Goal: Information Seeking & Learning: Find specific fact

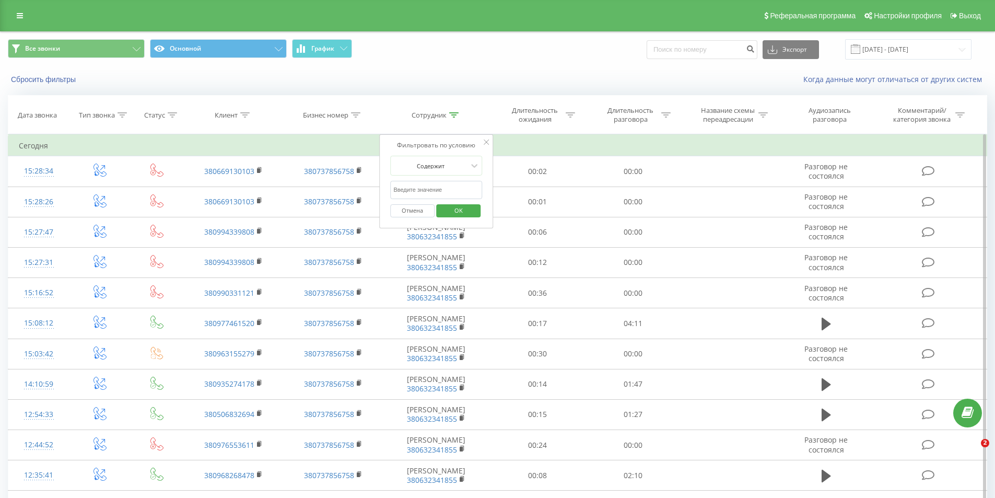
drag, startPoint x: 0, startPoint y: 0, endPoint x: 423, endPoint y: 195, distance: 466.0
click at [423, 195] on input "text" at bounding box center [436, 190] width 92 height 18
click at [448, 209] on span "OK" at bounding box center [458, 210] width 29 height 16
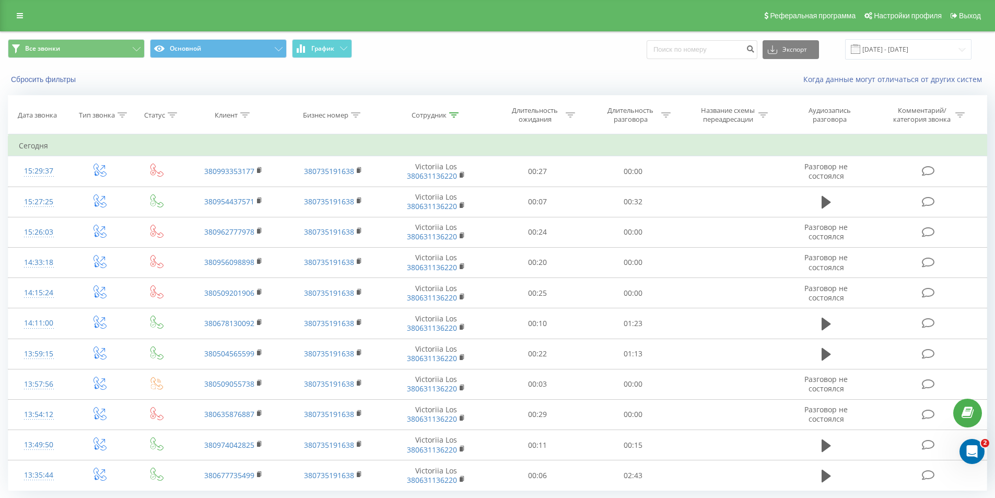
scroll to position [32, 0]
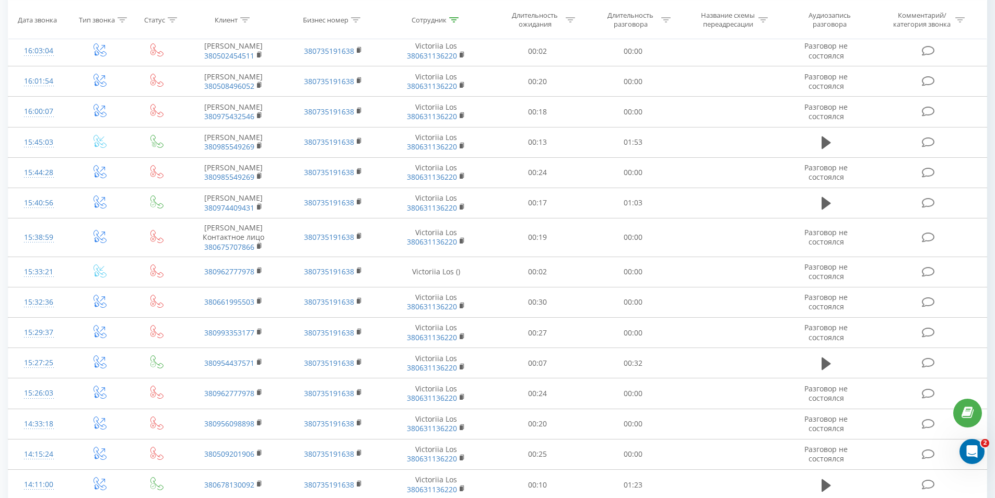
scroll to position [498, 0]
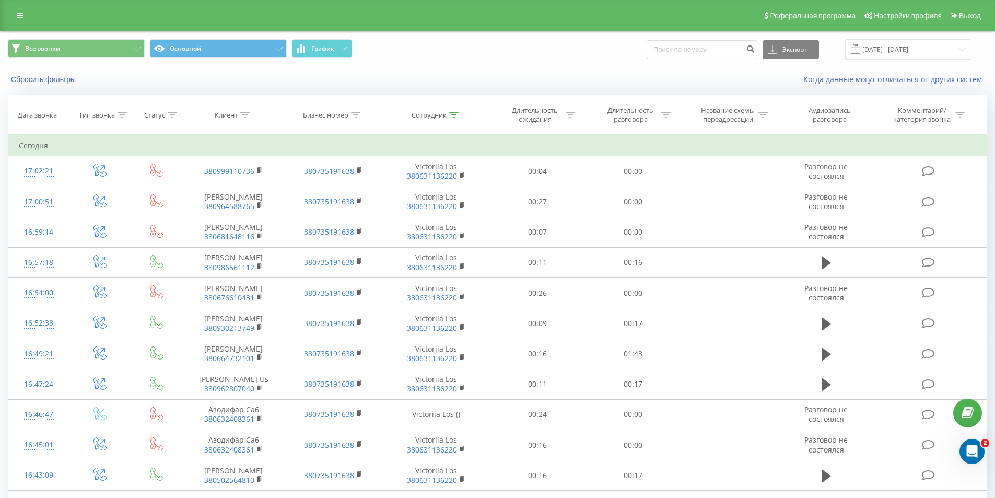
scroll to position [482, 0]
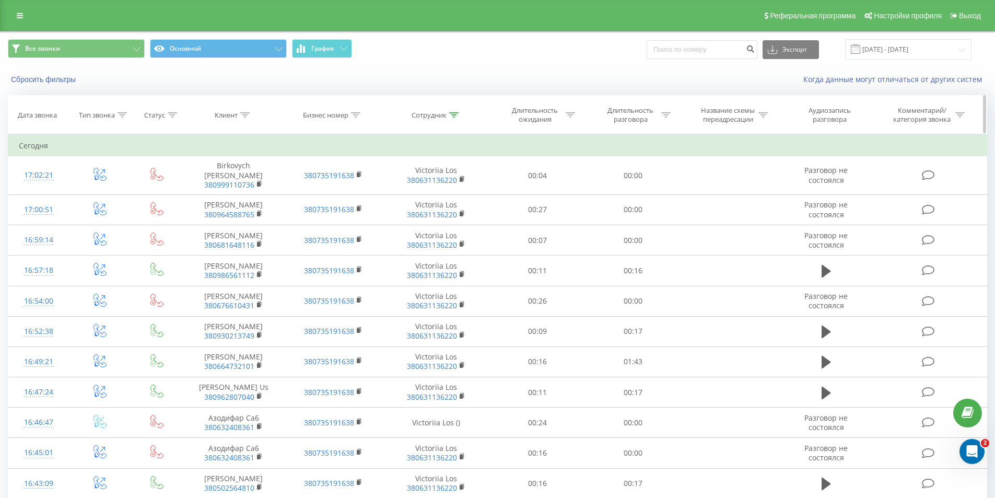
click at [569, 118] on div at bounding box center [570, 115] width 9 height 9
click at [660, 110] on div "Длительность разговора" at bounding box center [637, 115] width 68 height 18
click at [644, 167] on div at bounding box center [627, 166] width 74 height 10
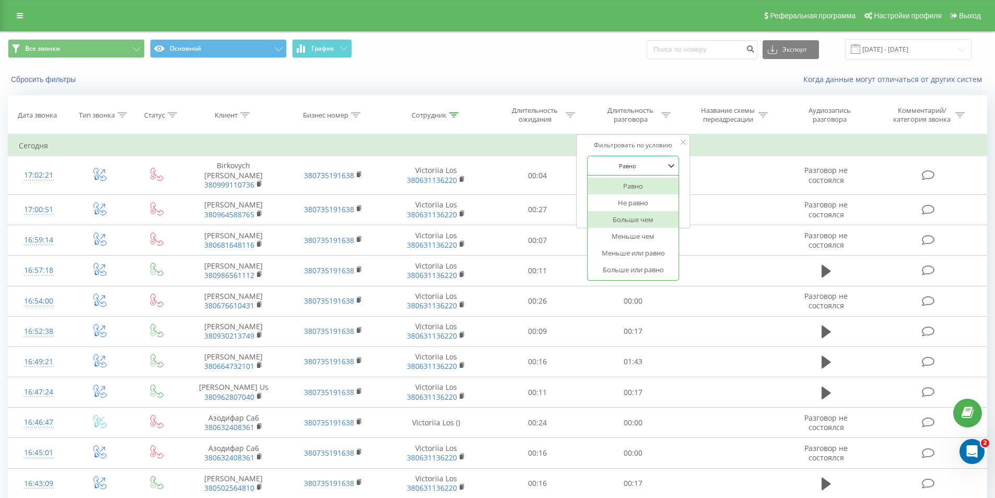
click at [636, 217] on div "Больше чем" at bounding box center [633, 219] width 91 height 17
click at [627, 192] on input "text" at bounding box center [633, 190] width 92 height 18
click at [651, 211] on span "OK" at bounding box center [655, 210] width 29 height 16
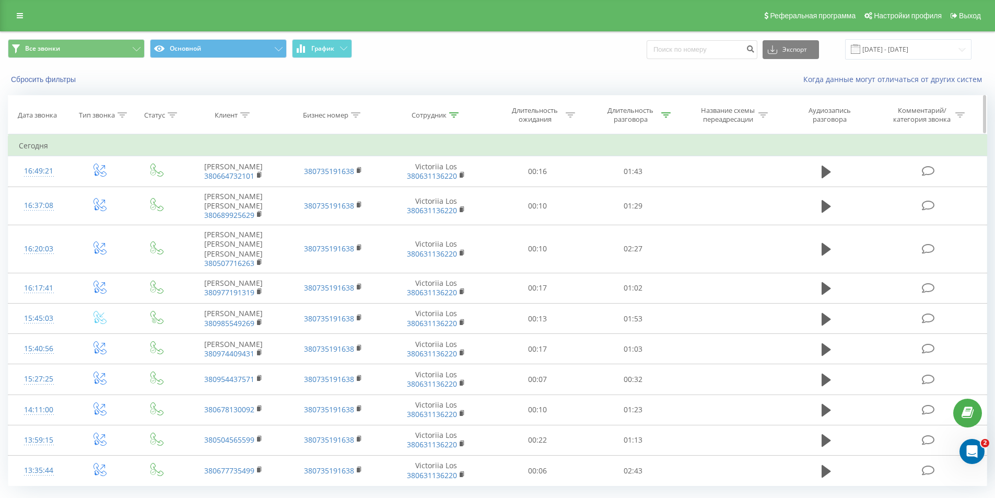
click at [673, 113] on div "Длительность разговора" at bounding box center [634, 115] width 96 height 18
click at [666, 113] on icon at bounding box center [666, 114] width 9 height 5
click at [665, 114] on icon at bounding box center [666, 114] width 9 height 5
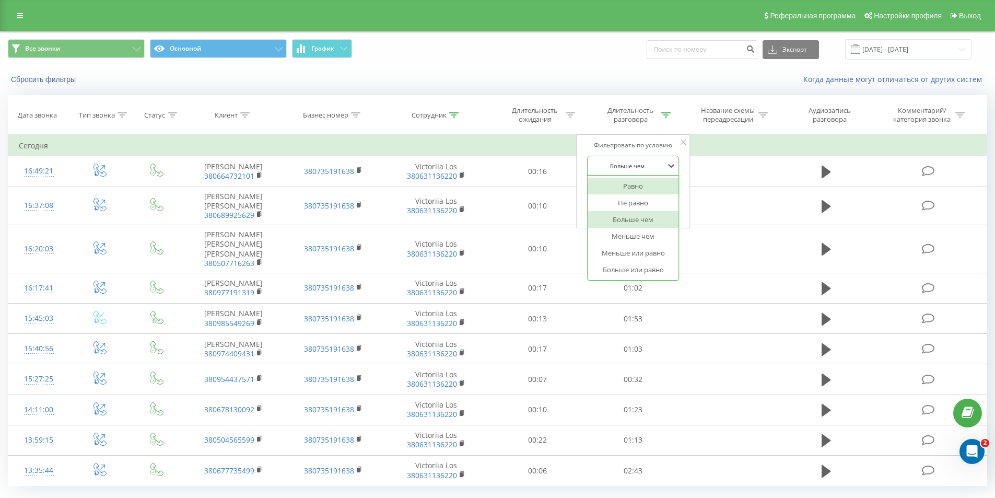
click at [633, 167] on div at bounding box center [627, 166] width 74 height 10
click at [634, 183] on div "Равно" at bounding box center [633, 186] width 91 height 17
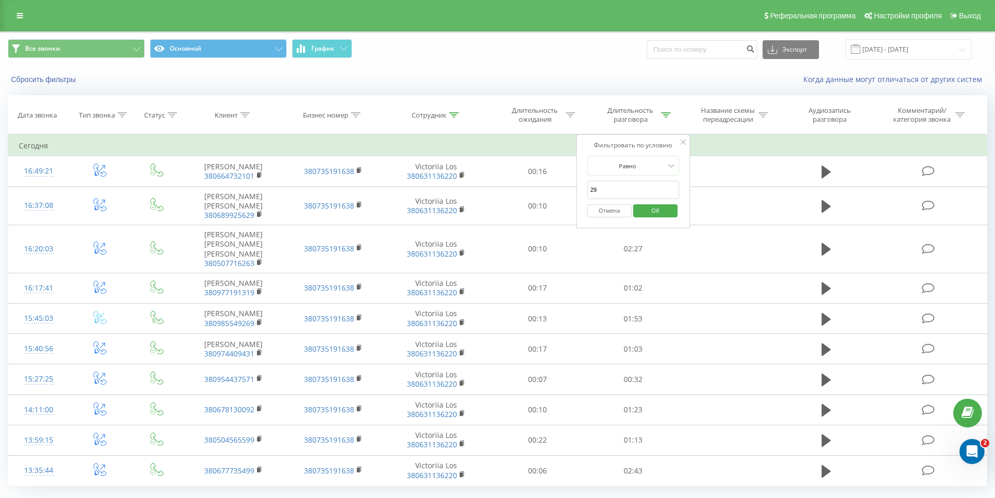
click at [623, 186] on input "29" at bounding box center [633, 190] width 92 height 18
type input "2"
click at [644, 212] on span "OK" at bounding box center [655, 210] width 29 height 16
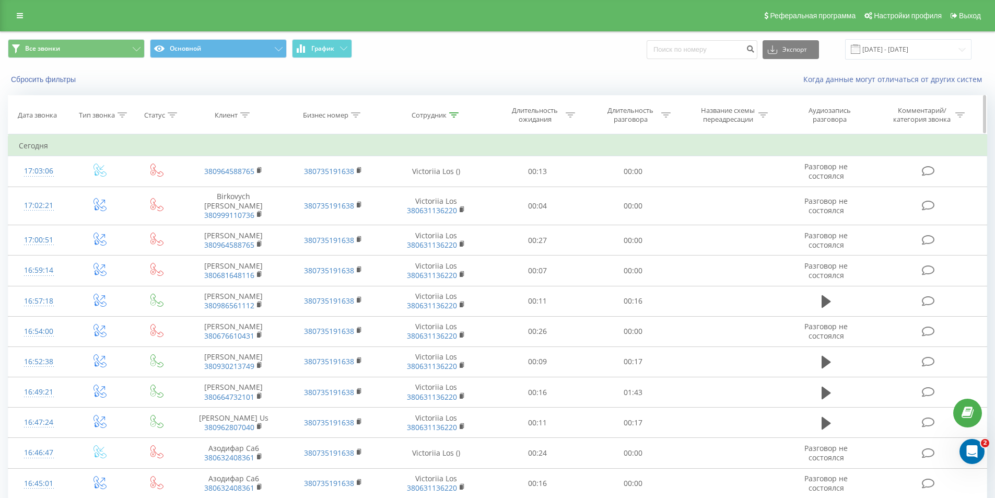
click at [454, 114] on icon at bounding box center [453, 114] width 9 height 5
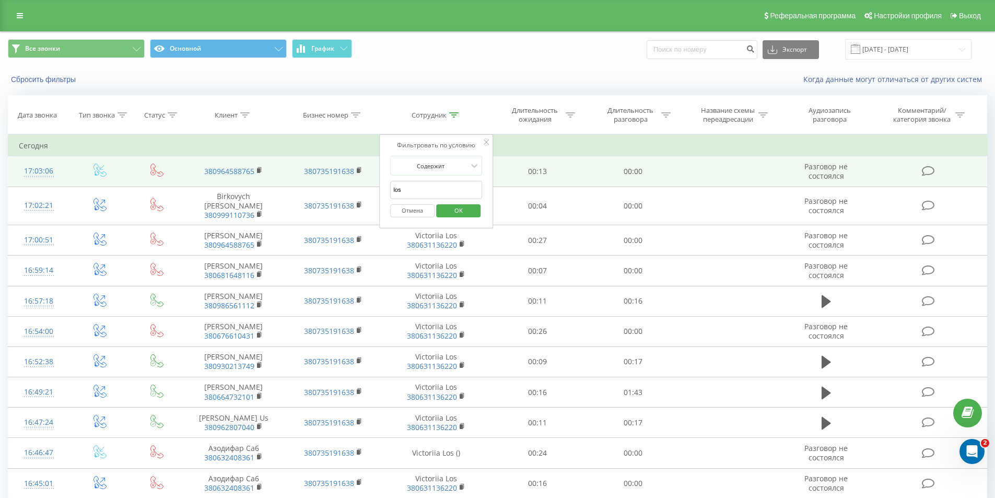
drag, startPoint x: 427, startPoint y: 185, endPoint x: 370, endPoint y: 185, distance: 57.0
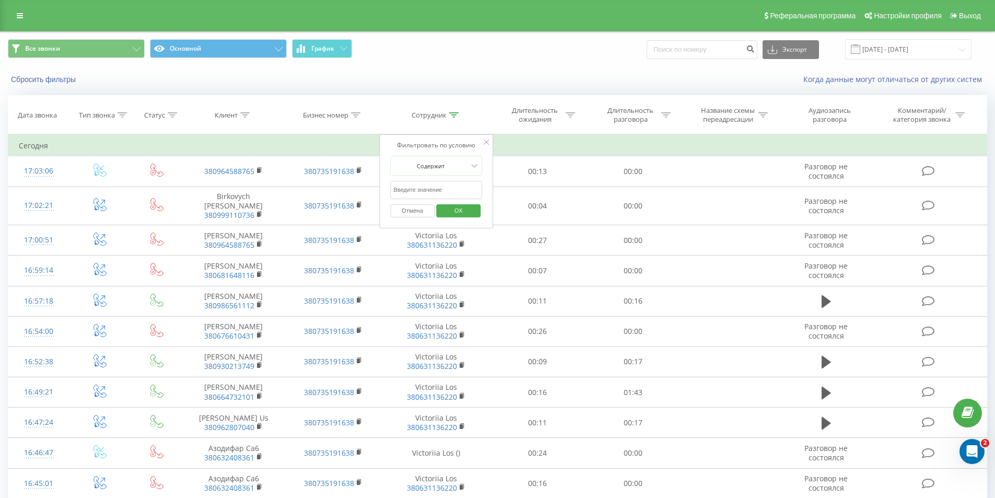
click at [409, 189] on input "text" at bounding box center [436, 190] width 92 height 18
type input "skoryk"
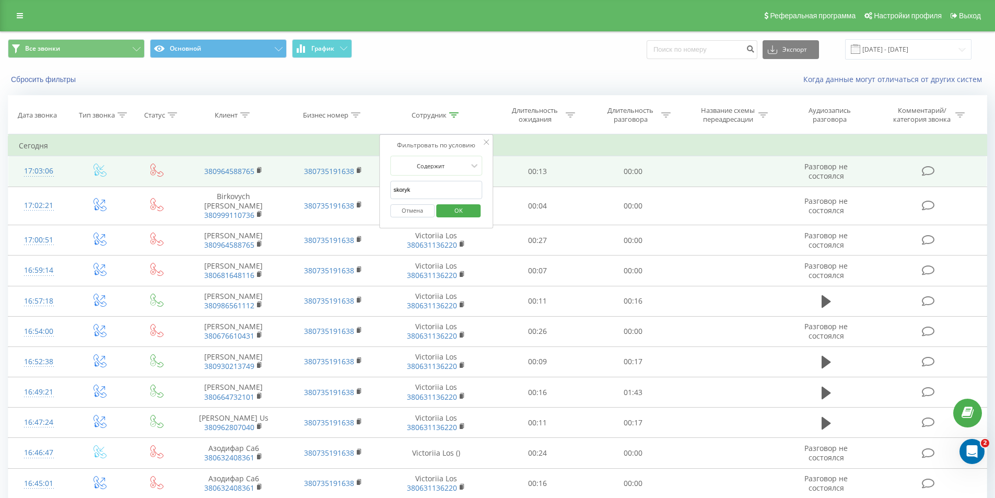
drag, startPoint x: 413, startPoint y: 191, endPoint x: 373, endPoint y: 186, distance: 40.5
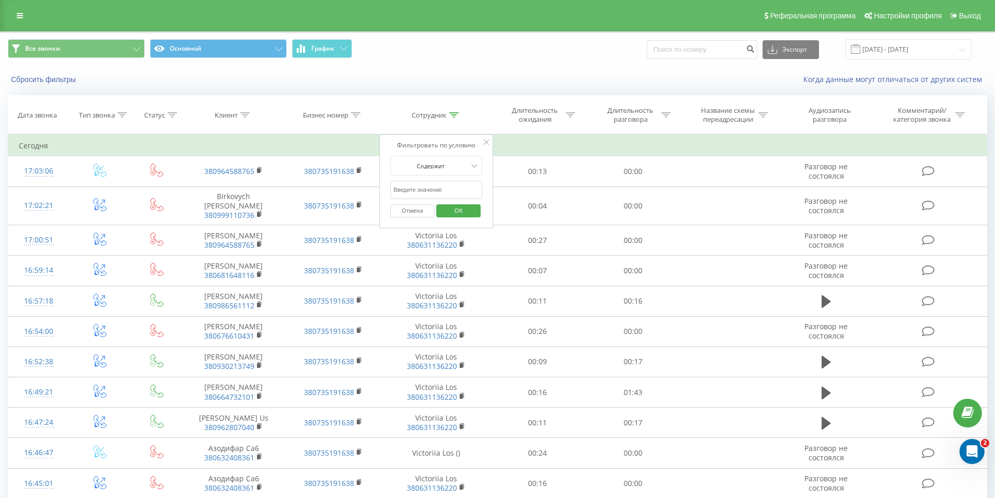
click at [401, 188] on input "text" at bounding box center [436, 190] width 92 height 18
type input "fesenko"
drag, startPoint x: 456, startPoint y: 207, endPoint x: 613, endPoint y: 222, distance: 158.5
click at [457, 208] on span "OK" at bounding box center [458, 210] width 29 height 16
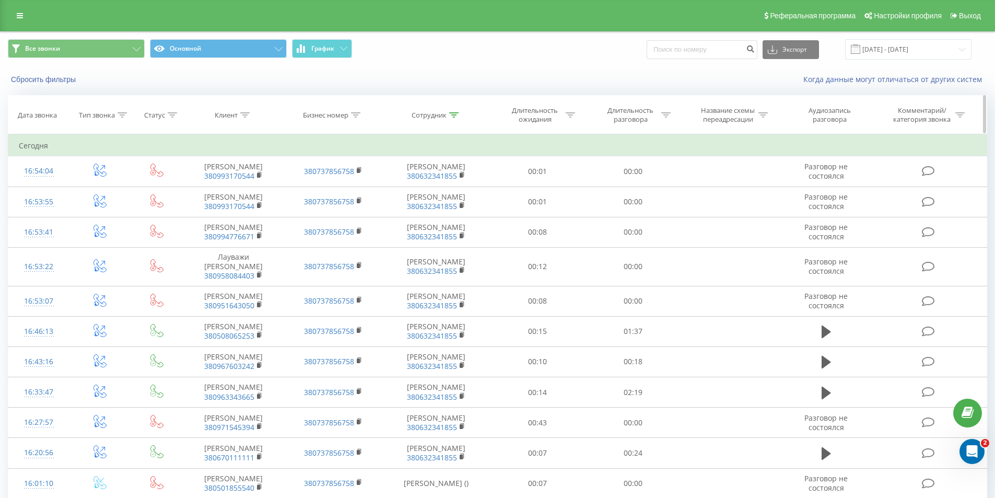
click at [456, 112] on icon at bounding box center [453, 114] width 9 height 5
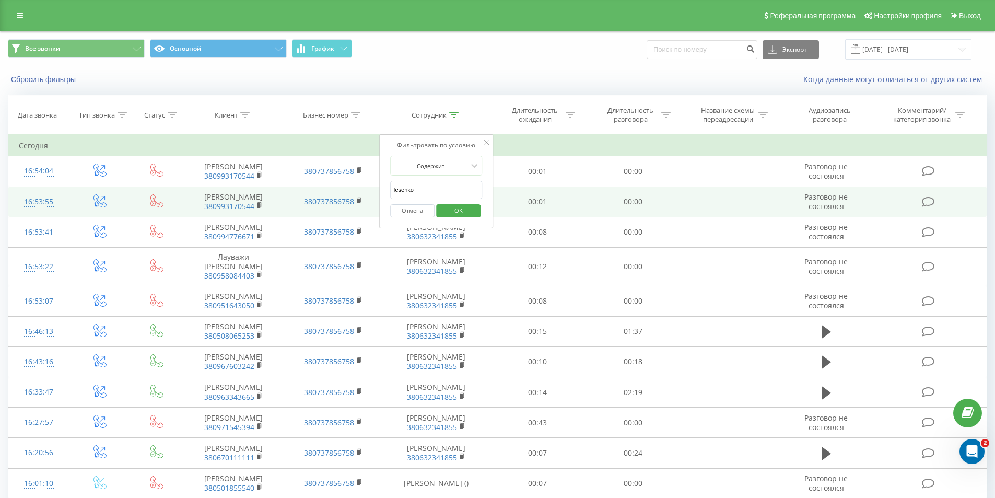
drag, startPoint x: 424, startPoint y: 190, endPoint x: 330, endPoint y: 192, distance: 93.6
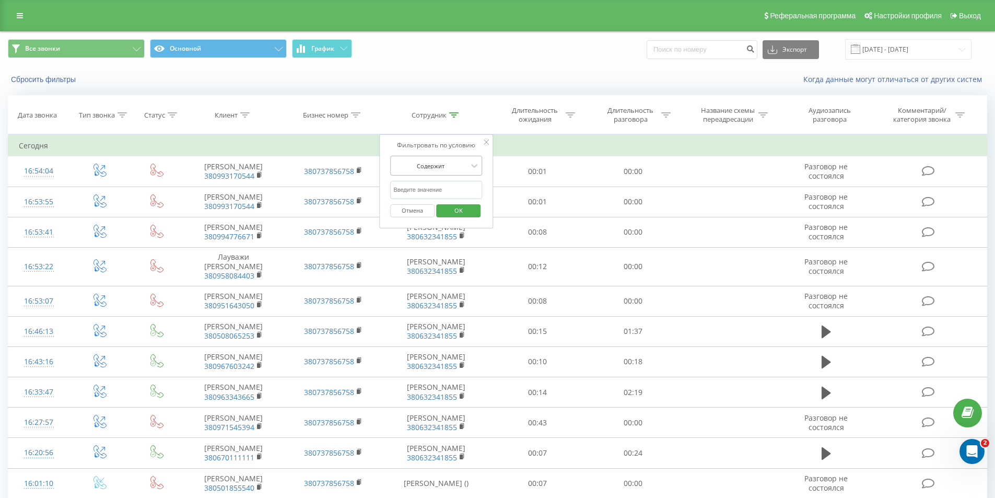
click at [435, 171] on div "Содержит" at bounding box center [430, 166] width 76 height 16
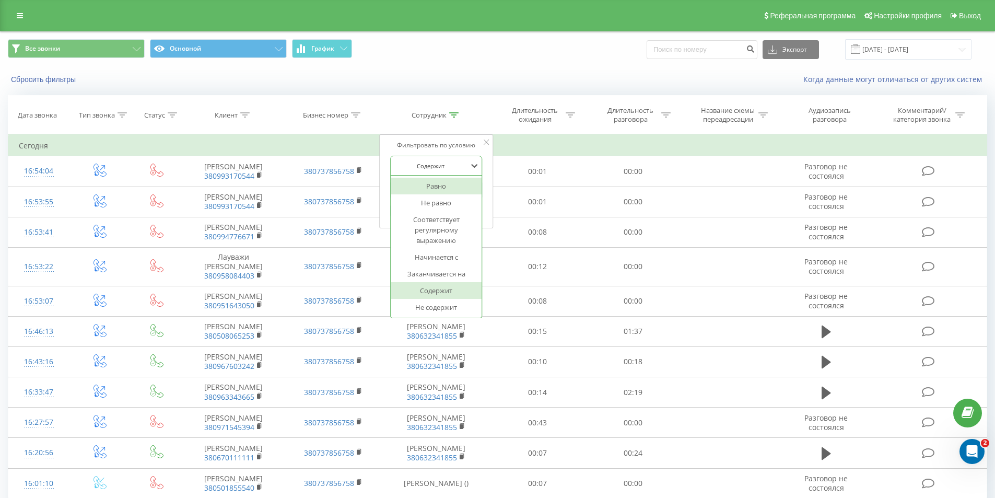
click at [435, 171] on div "Содержит" at bounding box center [430, 166] width 76 height 16
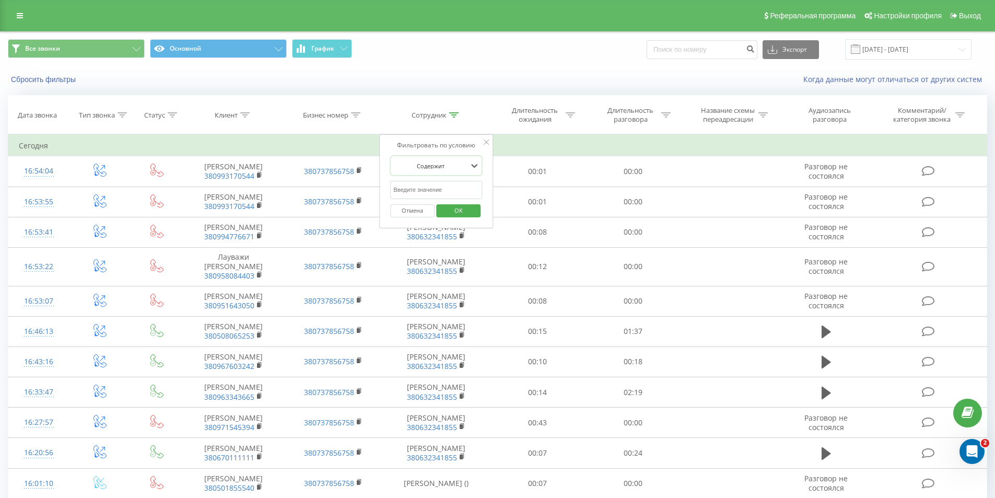
click at [417, 185] on input "text" at bounding box center [436, 190] width 92 height 18
type input "los"
click at [461, 213] on span "OK" at bounding box center [458, 210] width 29 height 16
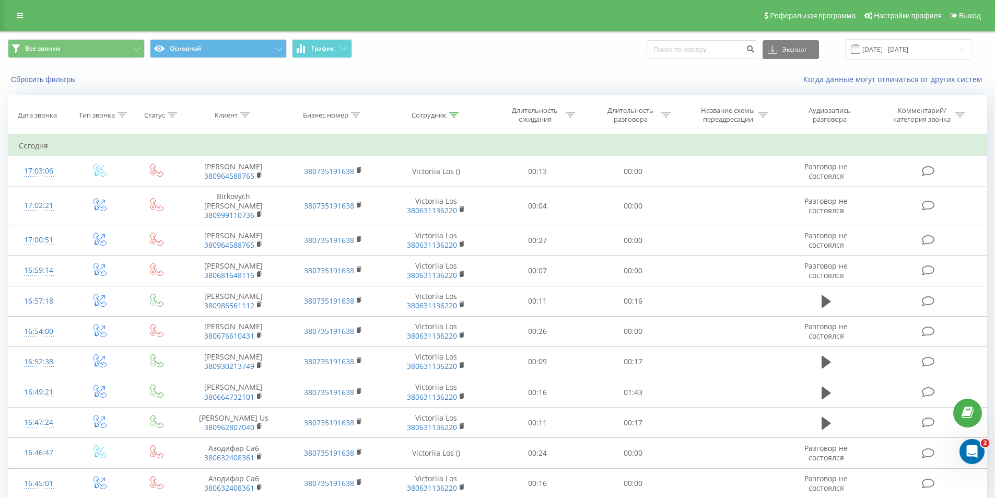
scroll to position [482, 0]
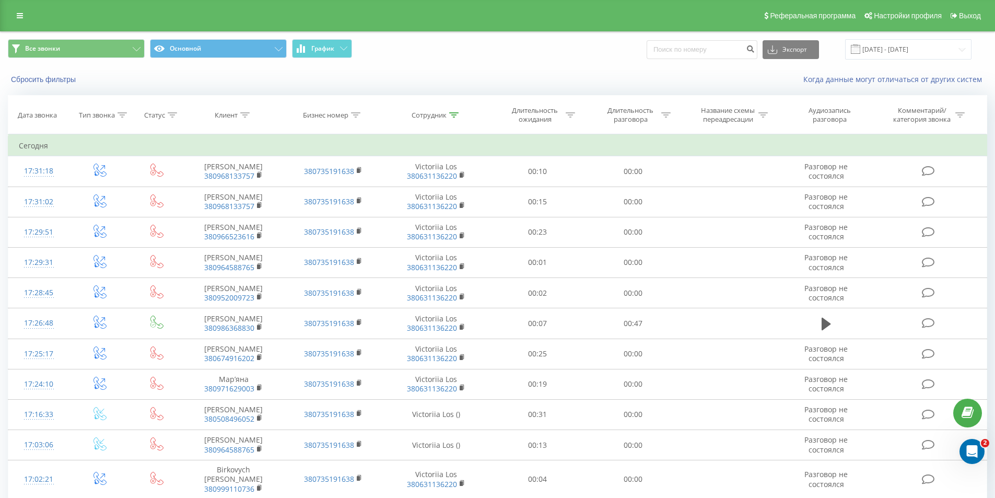
scroll to position [474, 0]
